Goal: Task Accomplishment & Management: Manage account settings

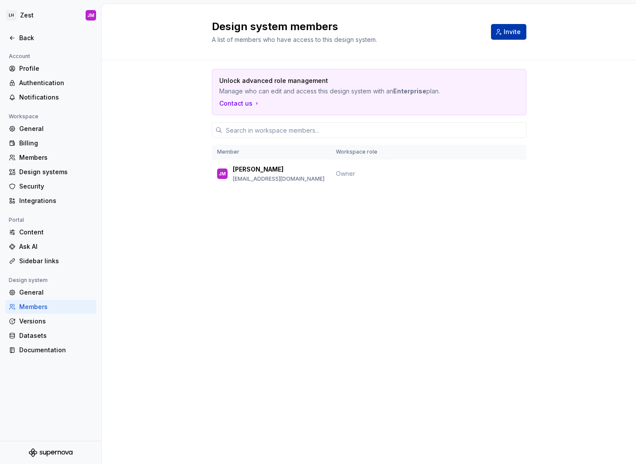
click at [522, 30] on button "Invite" at bounding box center [508, 32] width 35 height 16
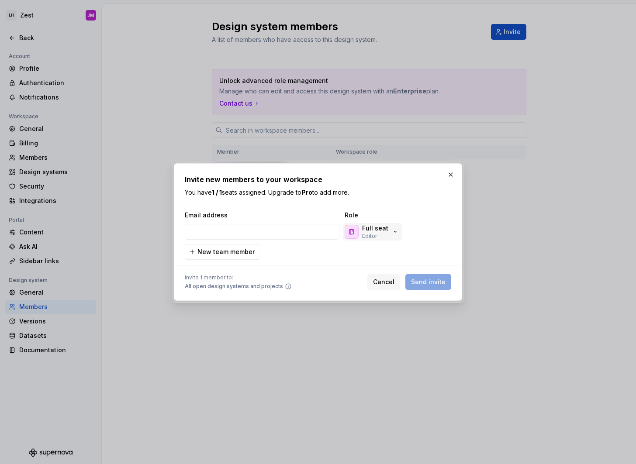
click at [391, 237] on div "Full seat Editor" at bounding box center [371, 232] width 54 height 16
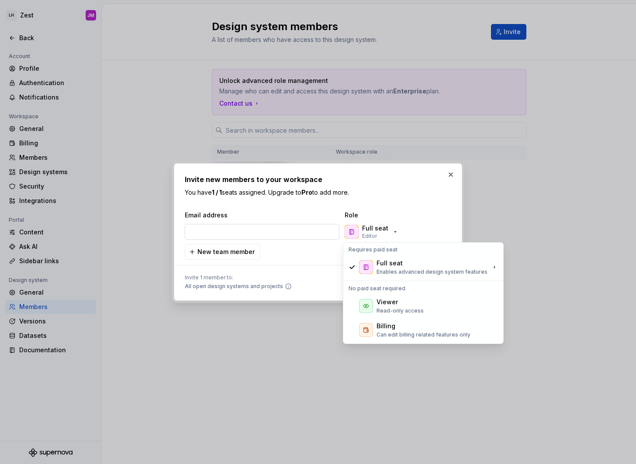
click at [274, 235] on input "email" at bounding box center [262, 232] width 155 height 16
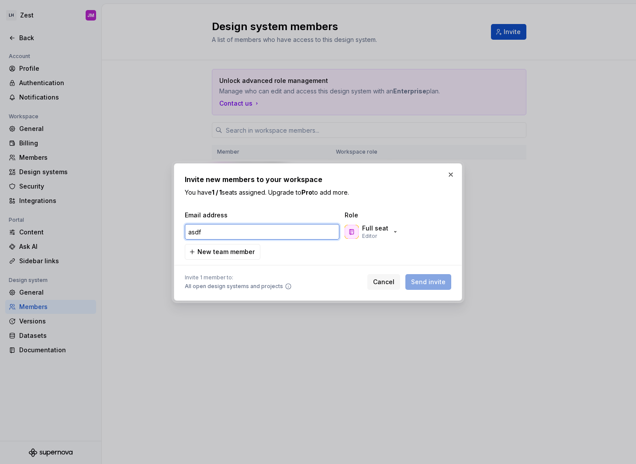
type input "asdf"
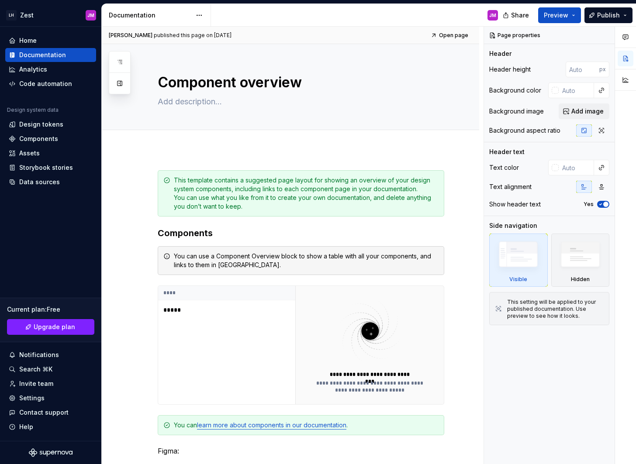
type textarea "*"
